Goal: Task Accomplishment & Management: Manage account settings

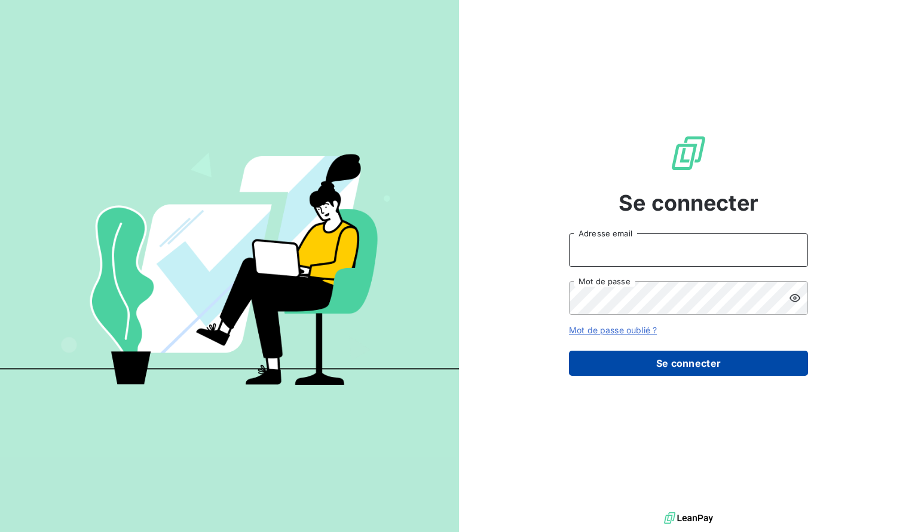
type input "[EMAIL_ADDRESS][DOMAIN_NAME]"
click at [714, 362] on button "Se connecter" at bounding box center [688, 362] width 239 height 25
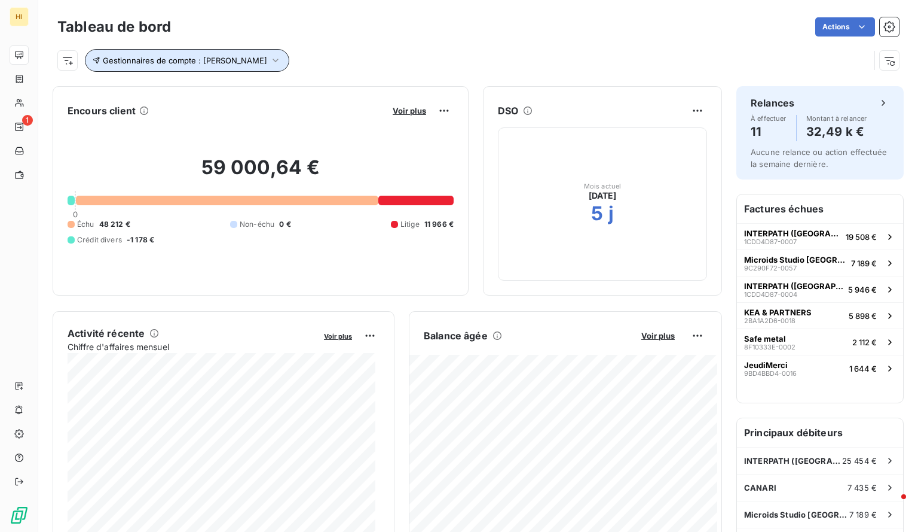
click at [245, 63] on span "Gestionnaires de compte : [PERSON_NAME]" at bounding box center [185, 61] width 164 height 10
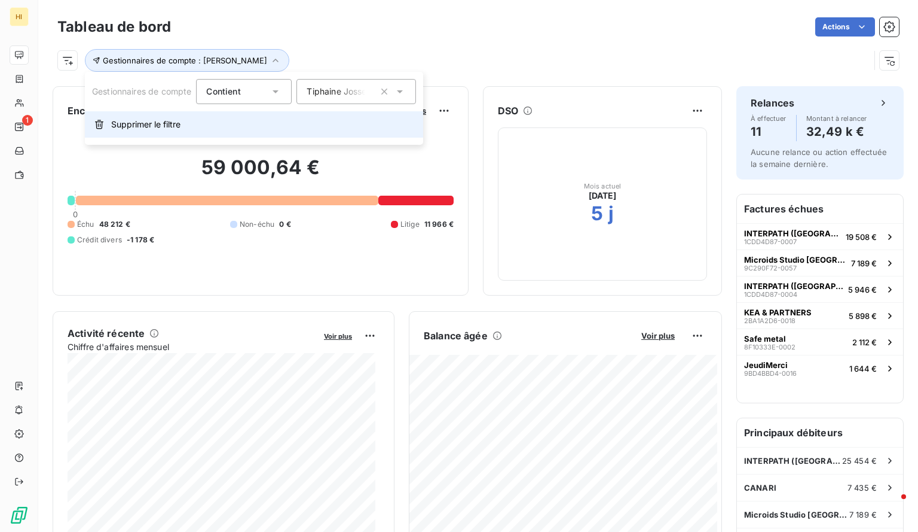
click at [141, 124] on span "Supprimer le filtre" at bounding box center [145, 124] width 69 height 12
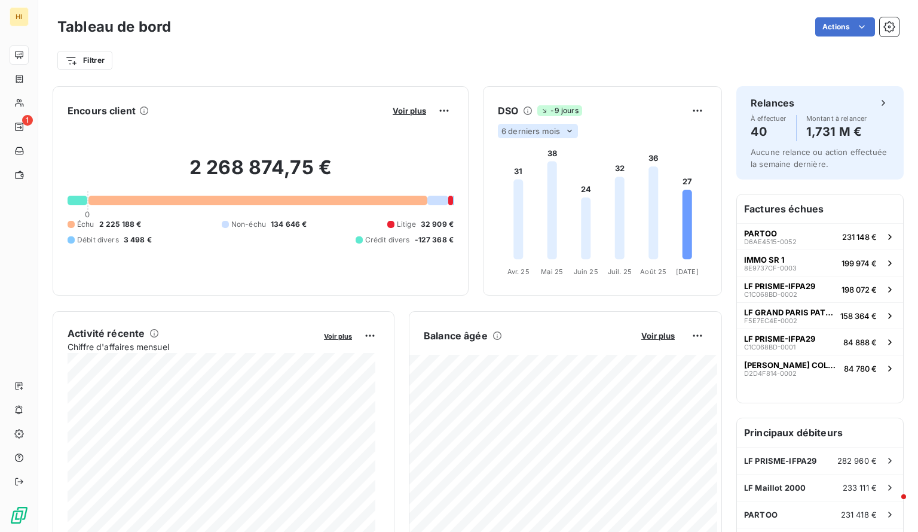
click at [565, 130] on icon at bounding box center [570, 131] width 10 height 10
click at [525, 178] on li "12" at bounding box center [539, 178] width 79 height 22
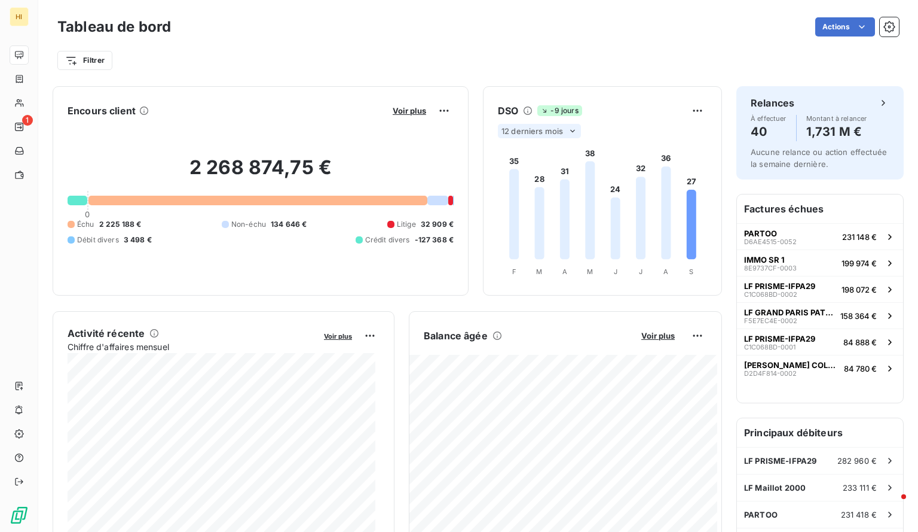
click at [509, 188] on icon at bounding box center [514, 214] width 10 height 90
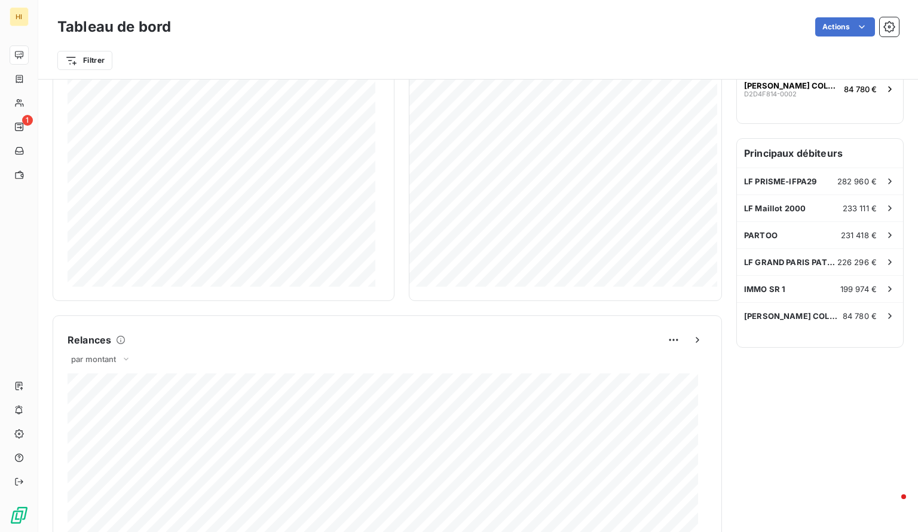
scroll to position [183, 0]
